Goal: Task Accomplishment & Management: Use online tool/utility

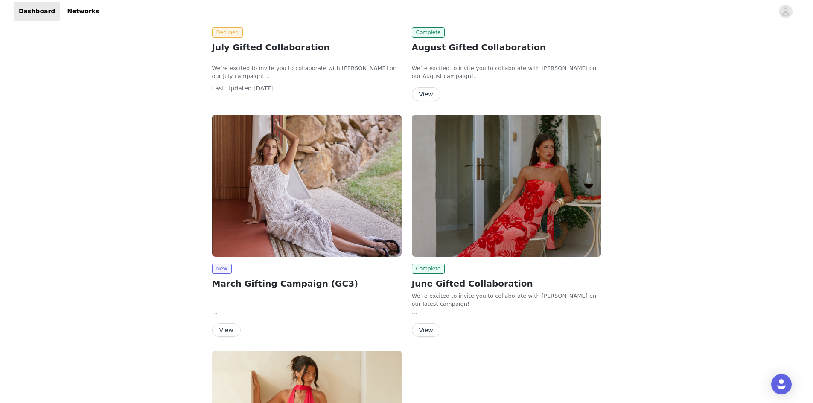
scroll to position [47, 0]
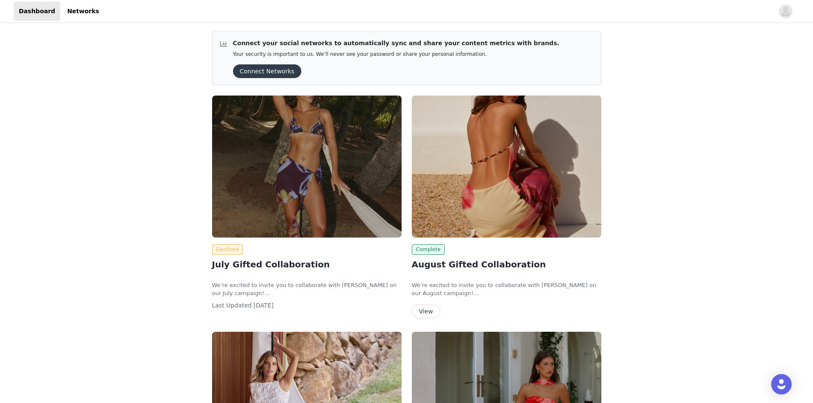
scroll to position [47, 0]
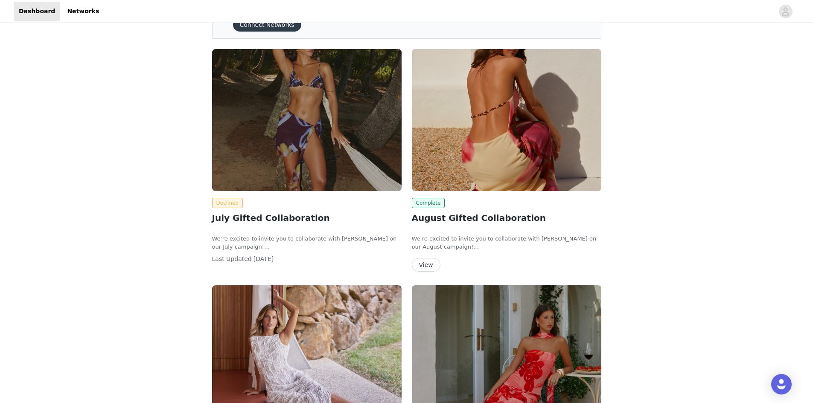
click at [431, 265] on button "View" at bounding box center [426, 265] width 29 height 14
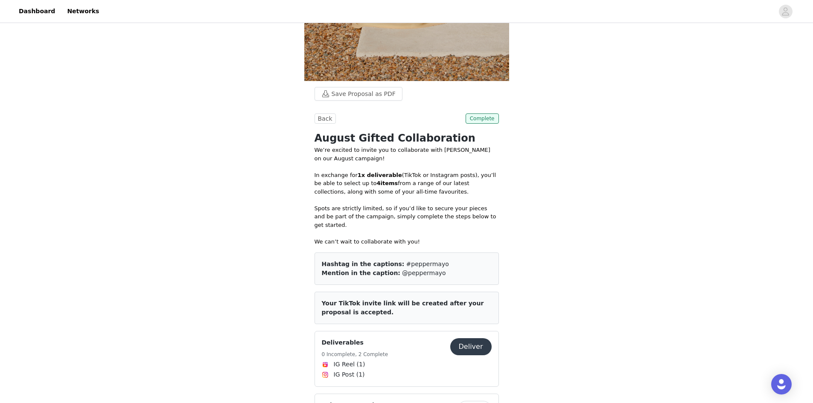
scroll to position [299, 0]
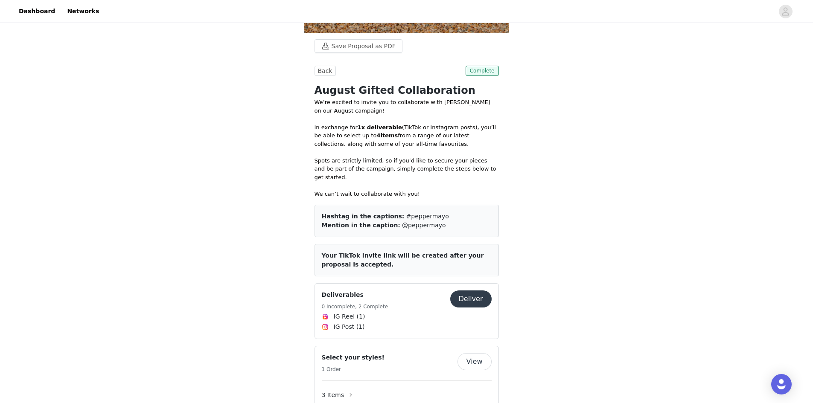
click at [463, 293] on button "Deliver" at bounding box center [470, 299] width 41 height 17
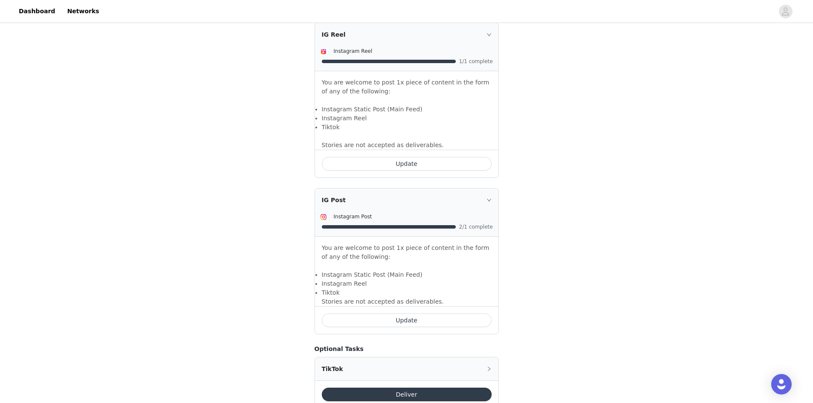
scroll to position [592, 0]
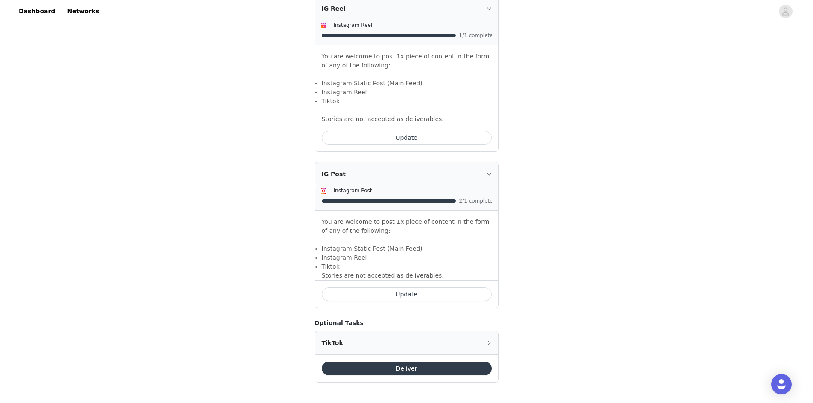
click at [418, 297] on button "Update" at bounding box center [407, 295] width 170 height 14
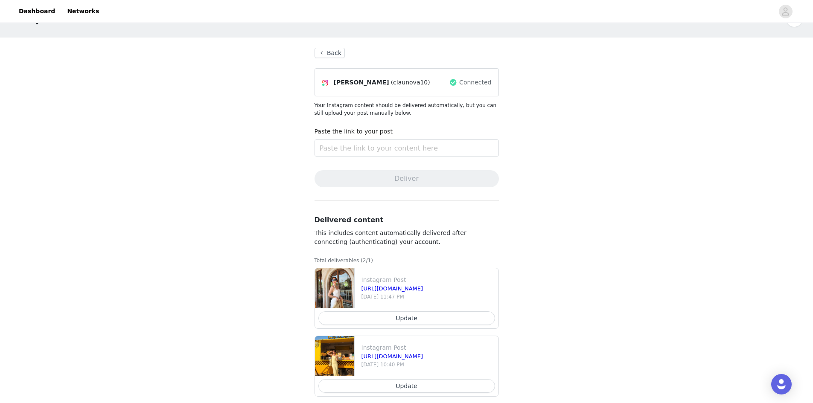
scroll to position [35, 0]
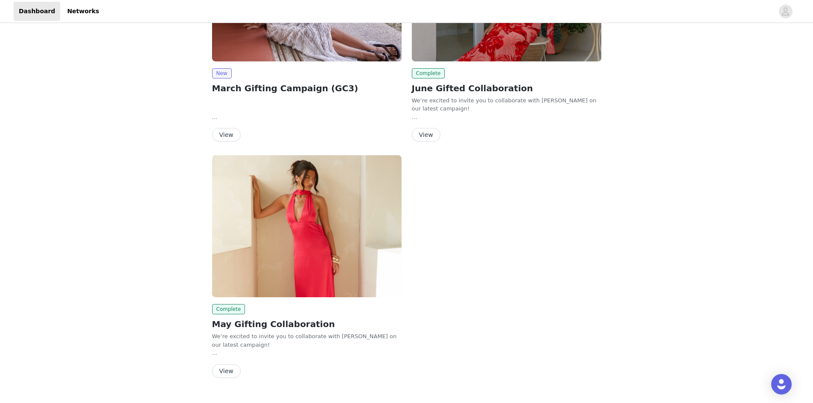
scroll to position [427, 0]
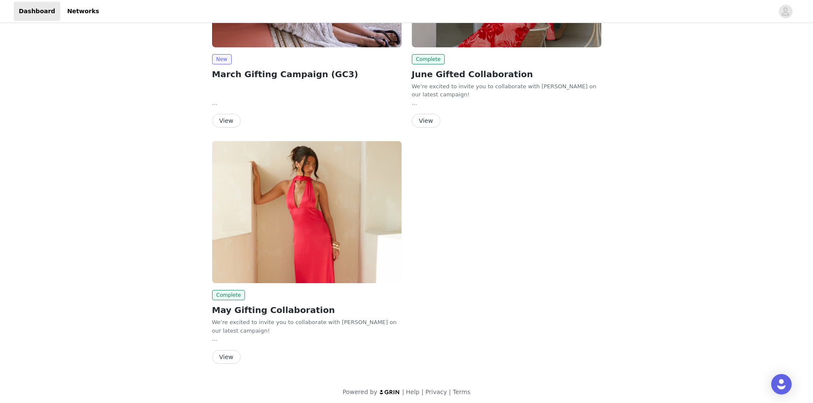
click at [219, 124] on button "View" at bounding box center [226, 121] width 29 height 14
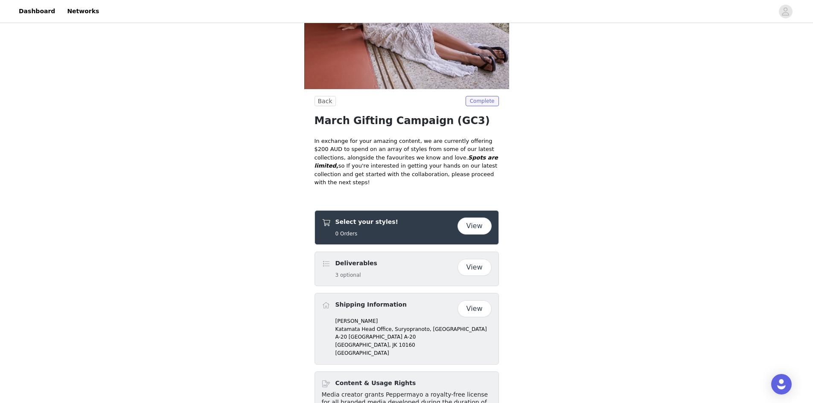
scroll to position [171, 0]
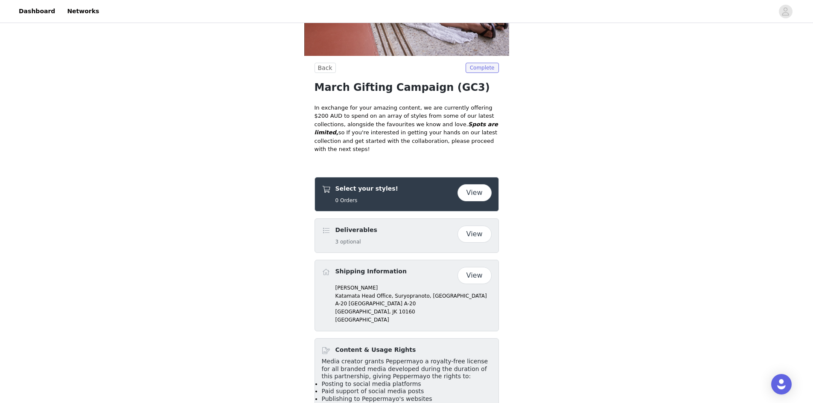
click at [474, 226] on button "View" at bounding box center [475, 234] width 34 height 17
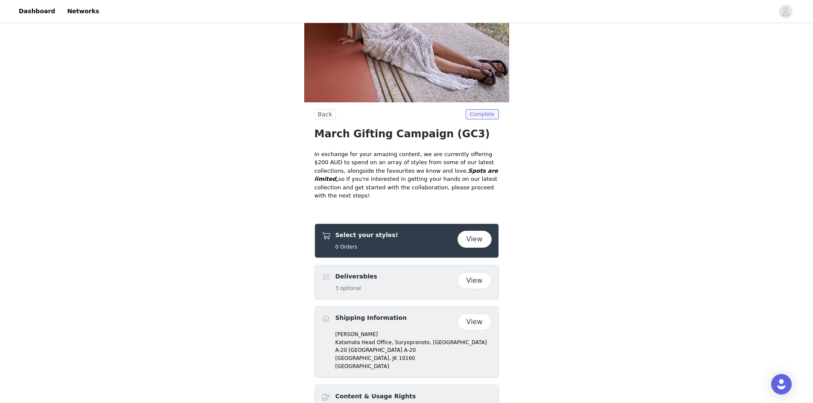
scroll to position [128, 0]
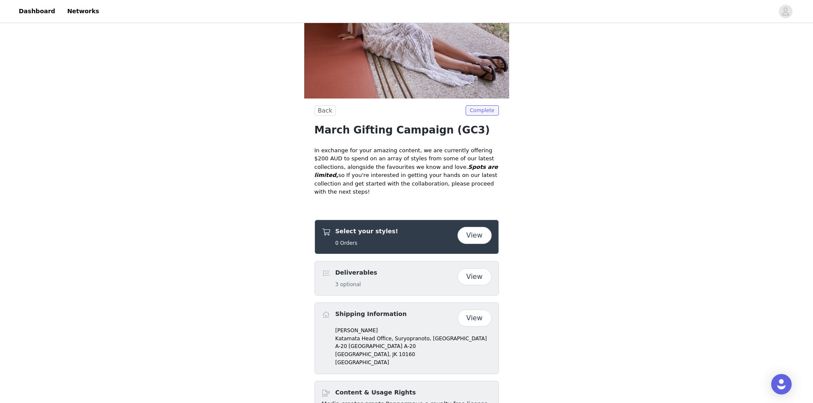
click at [477, 227] on button "View" at bounding box center [475, 235] width 34 height 17
